Goal: Task Accomplishment & Management: Use online tool/utility

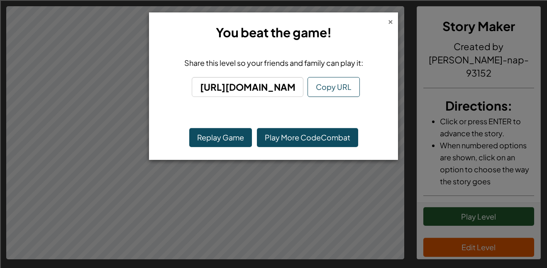
click at [389, 23] on div "×" at bounding box center [390, 20] width 6 height 9
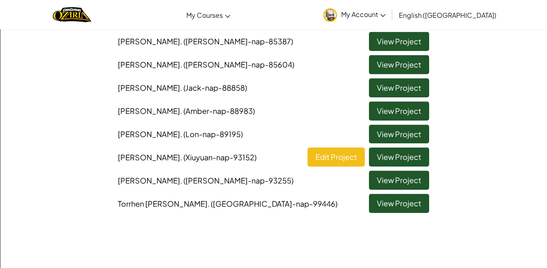
scroll to position [180, 0]
click at [401, 176] on link "View Project" at bounding box center [399, 180] width 60 height 19
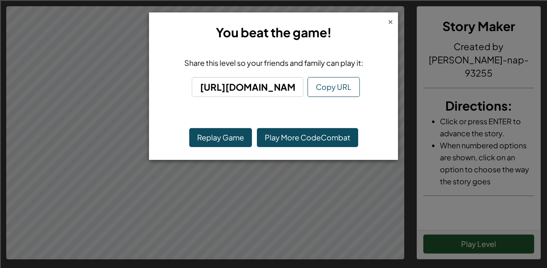
click at [391, 22] on div "×" at bounding box center [390, 20] width 6 height 9
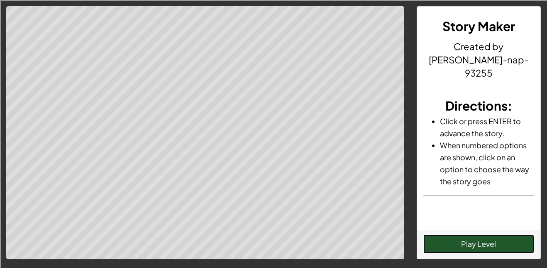
click at [482, 244] on button "Play Level" at bounding box center [478, 244] width 111 height 19
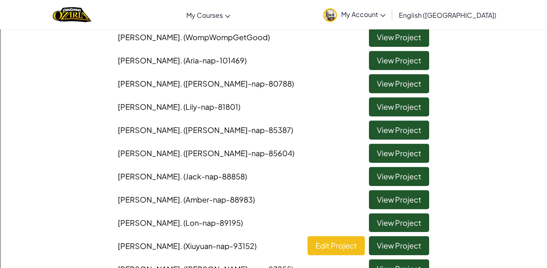
scroll to position [92, 0]
